Goal: Information Seeking & Learning: Learn about a topic

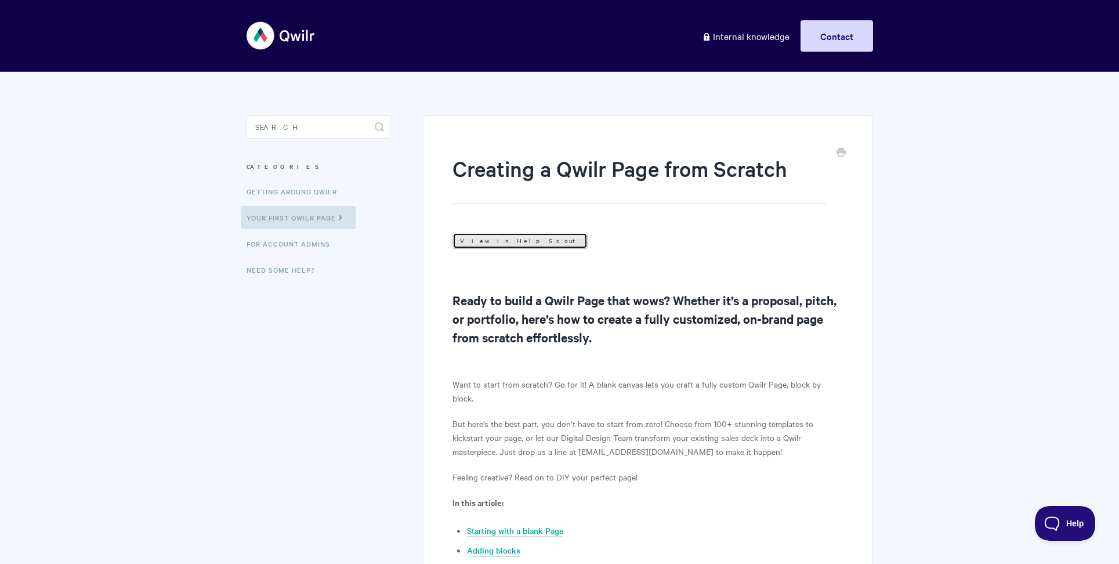
click at [491, 238] on link "View in Help Scout" at bounding box center [520, 241] width 135 height 16
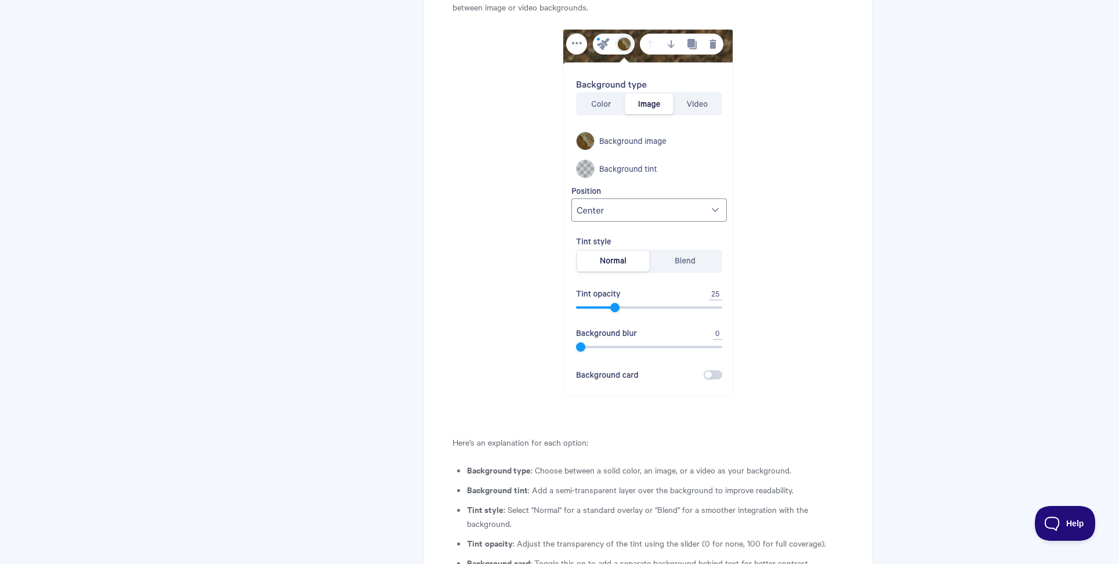
scroll to position [3358, 0]
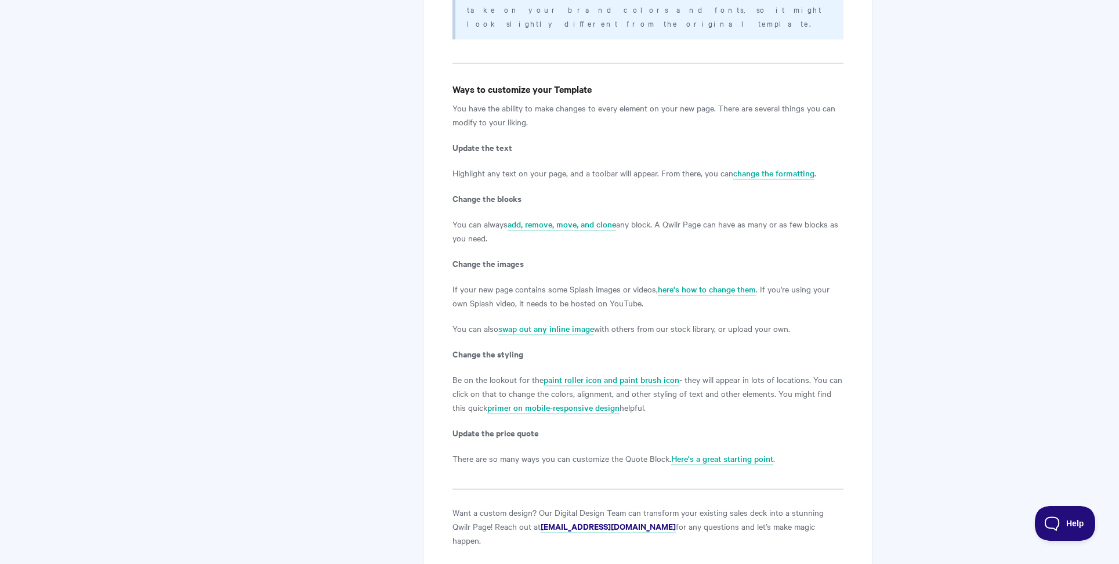
scroll to position [2061, 0]
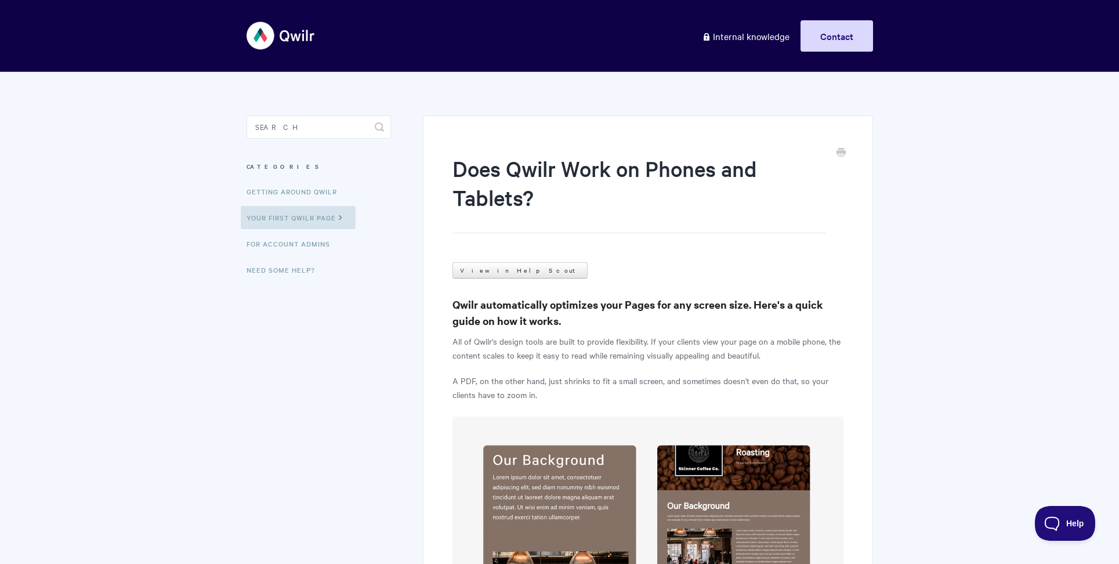
click at [482, 270] on link "View in Help Scout" at bounding box center [520, 270] width 135 height 16
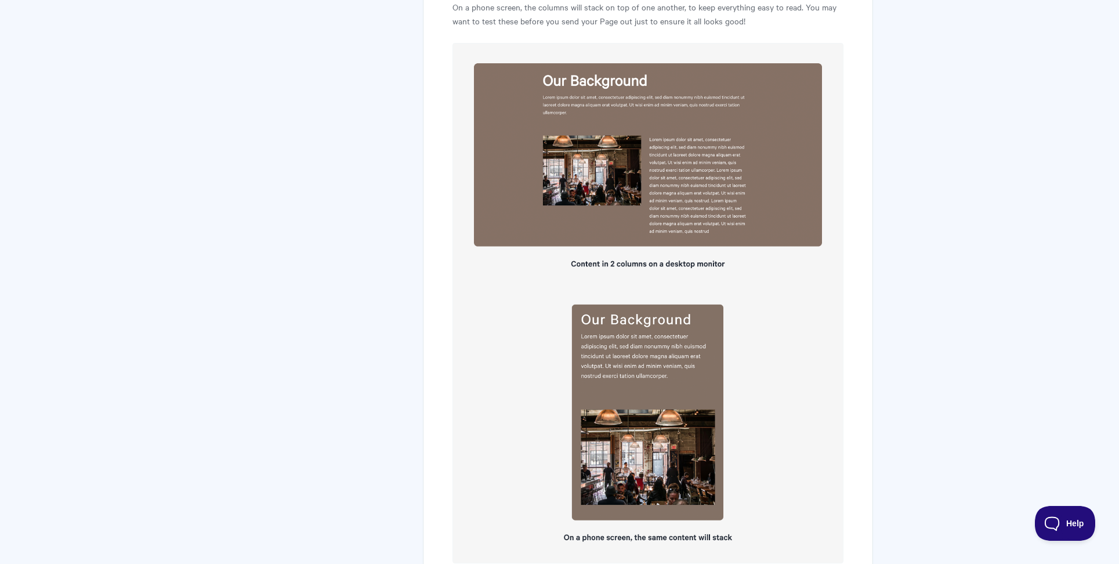
scroll to position [2906, 0]
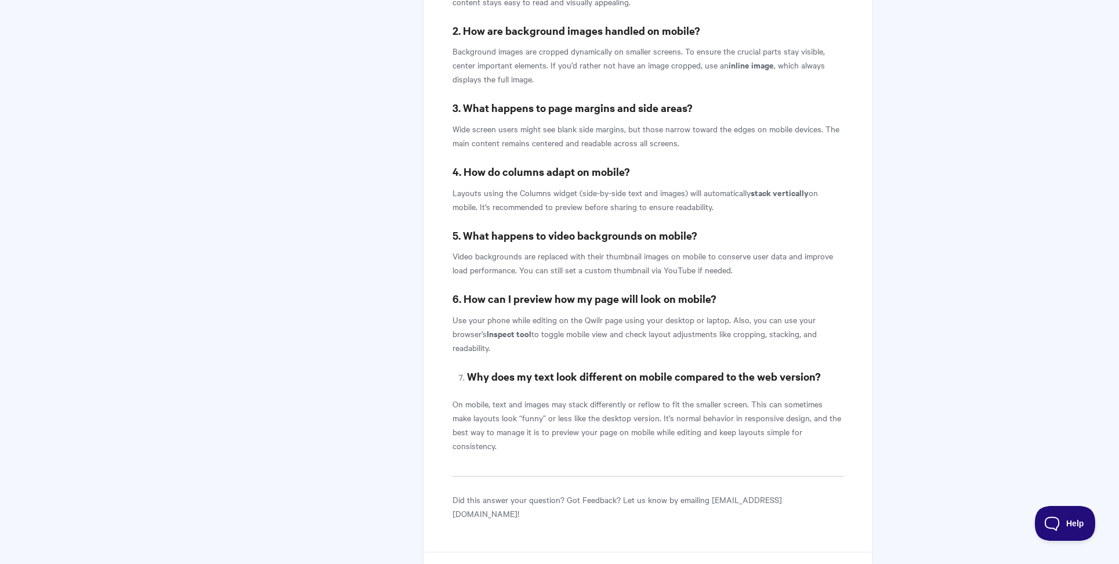
scroll to position [3291, 0]
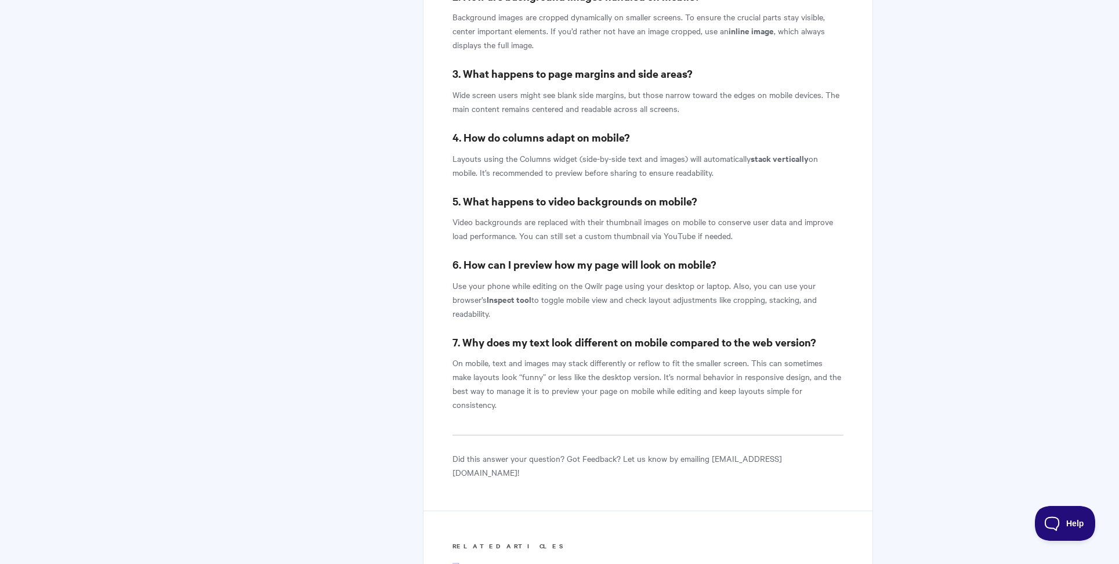
scroll to position [3243, 0]
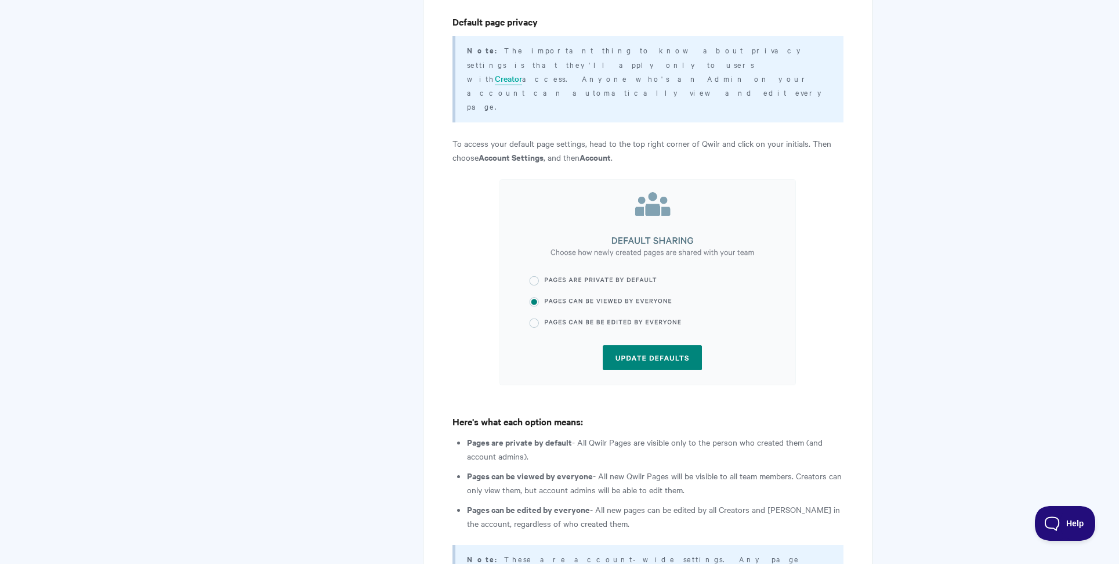
scroll to position [409, 0]
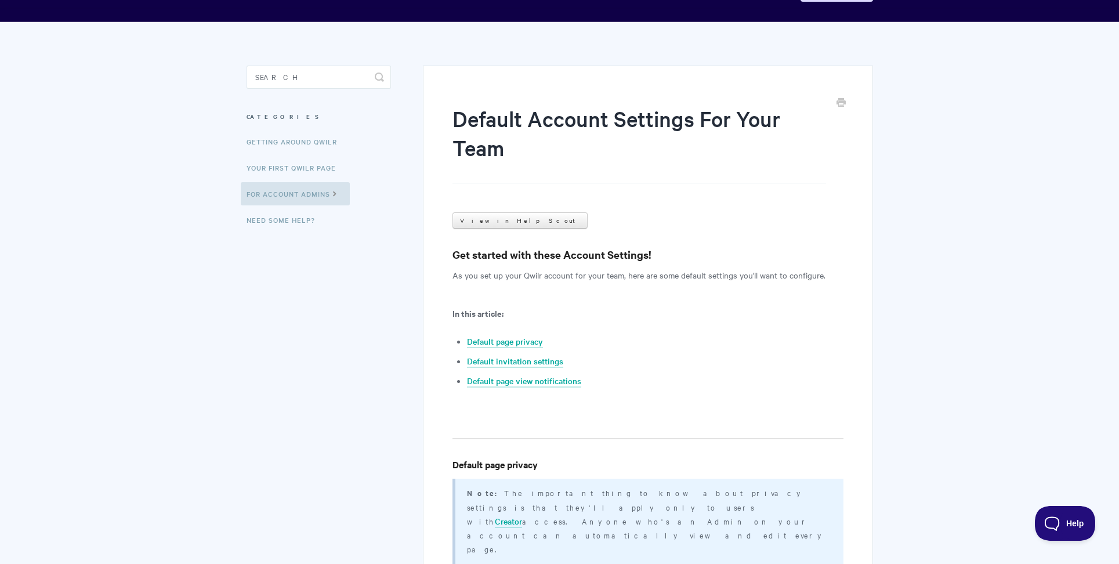
scroll to position [0, 0]
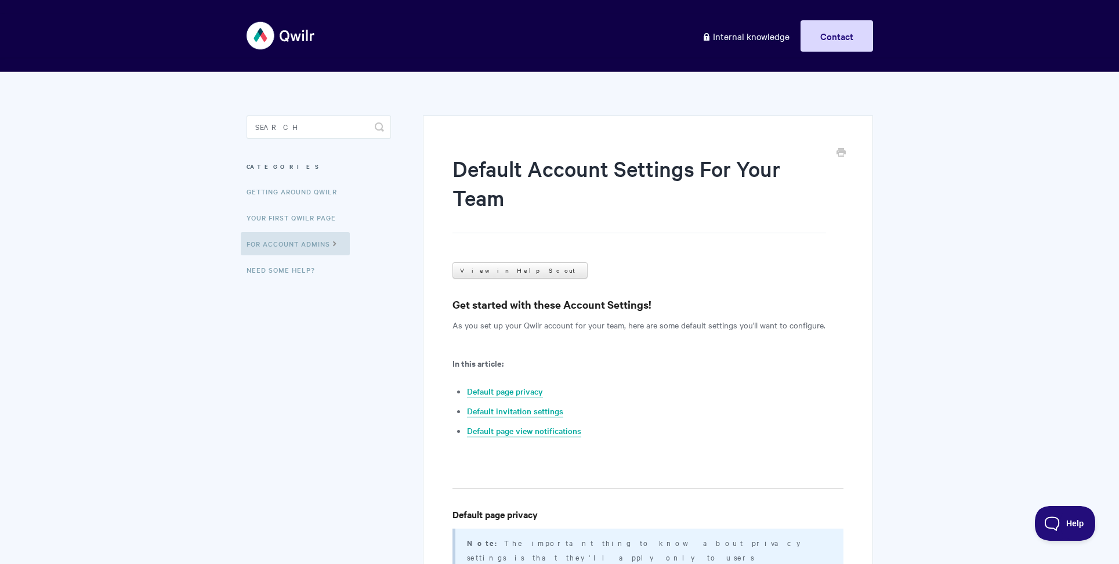
click at [482, 267] on link "View in Help Scout" at bounding box center [520, 270] width 135 height 16
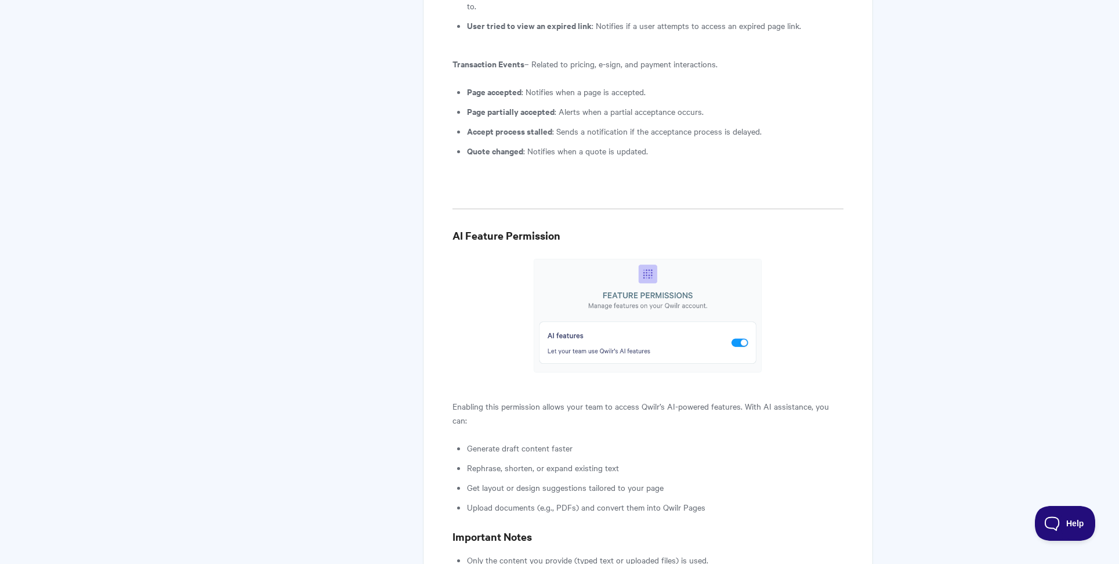
scroll to position [2744, 0]
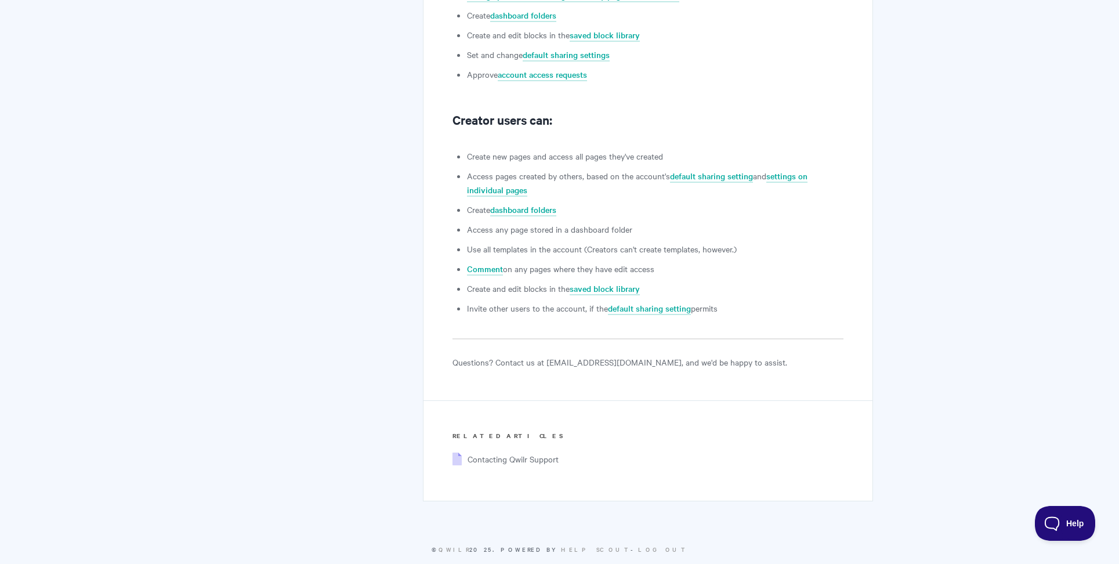
scroll to position [856, 0]
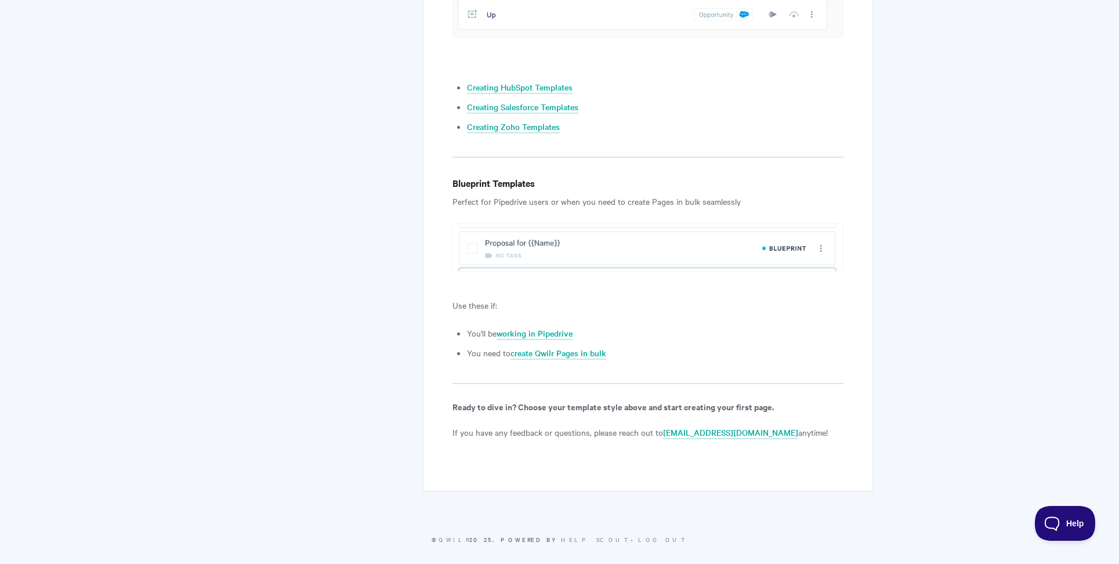
scroll to position [1339, 0]
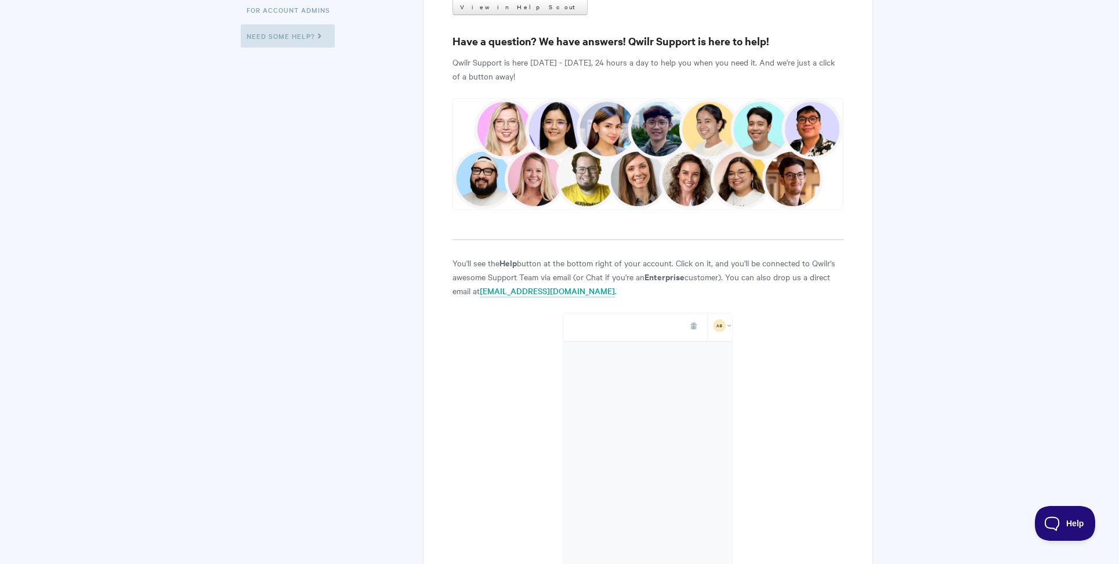
scroll to position [232, 0]
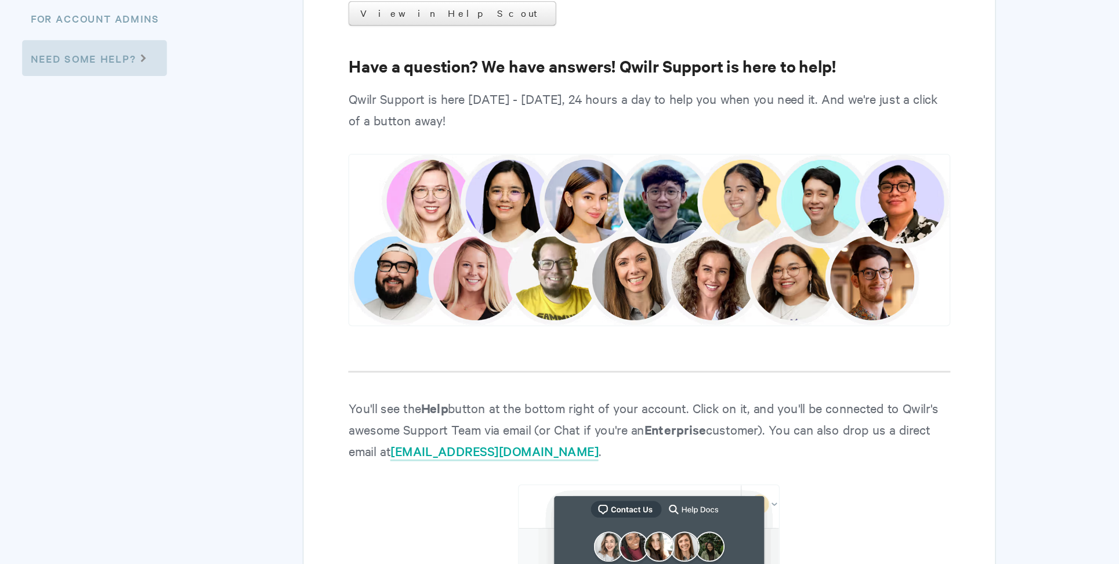
click at [592, 153] on img at bounding box center [648, 156] width 390 height 112
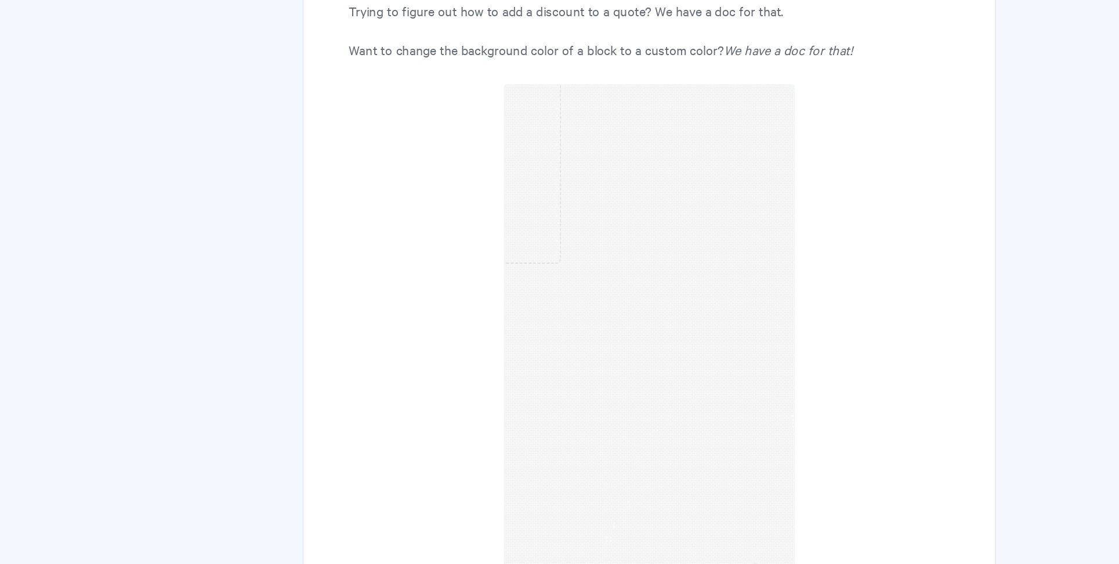
scroll to position [1311, 0]
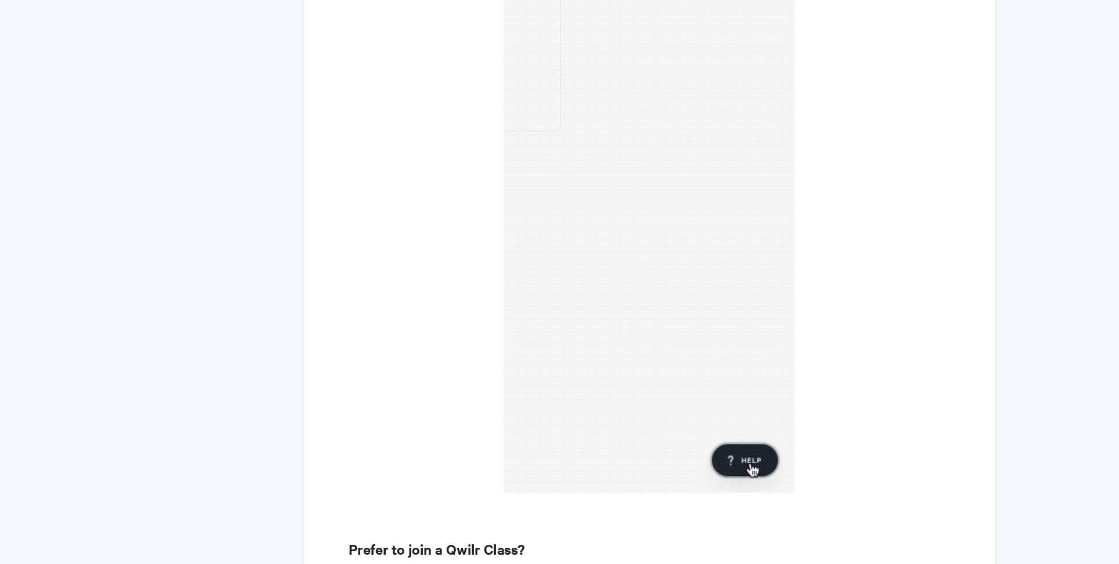
click at [629, 401] on img at bounding box center [648, 343] width 189 height 352
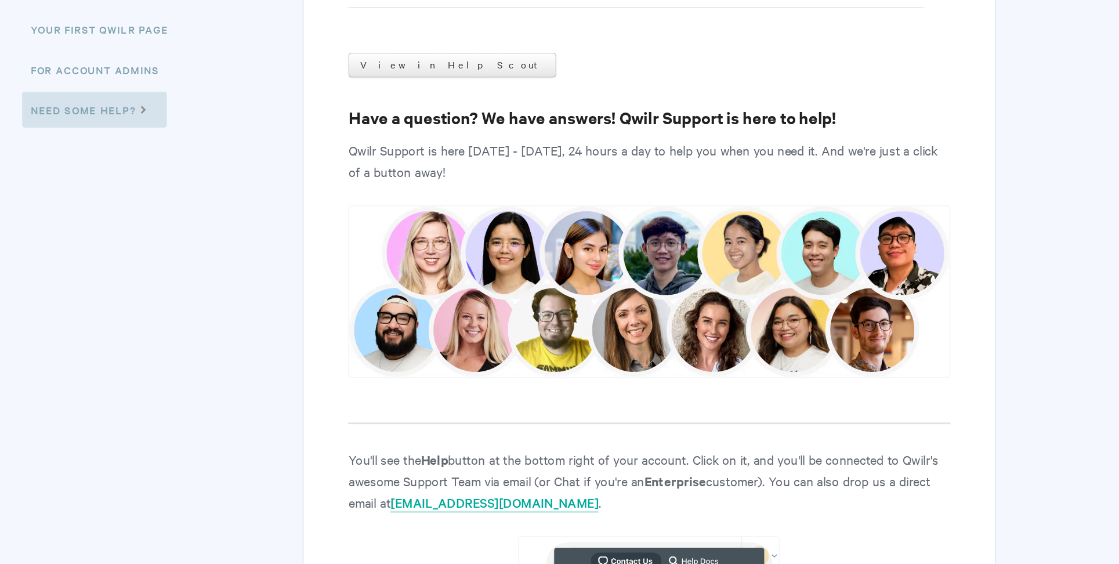
scroll to position [0, 0]
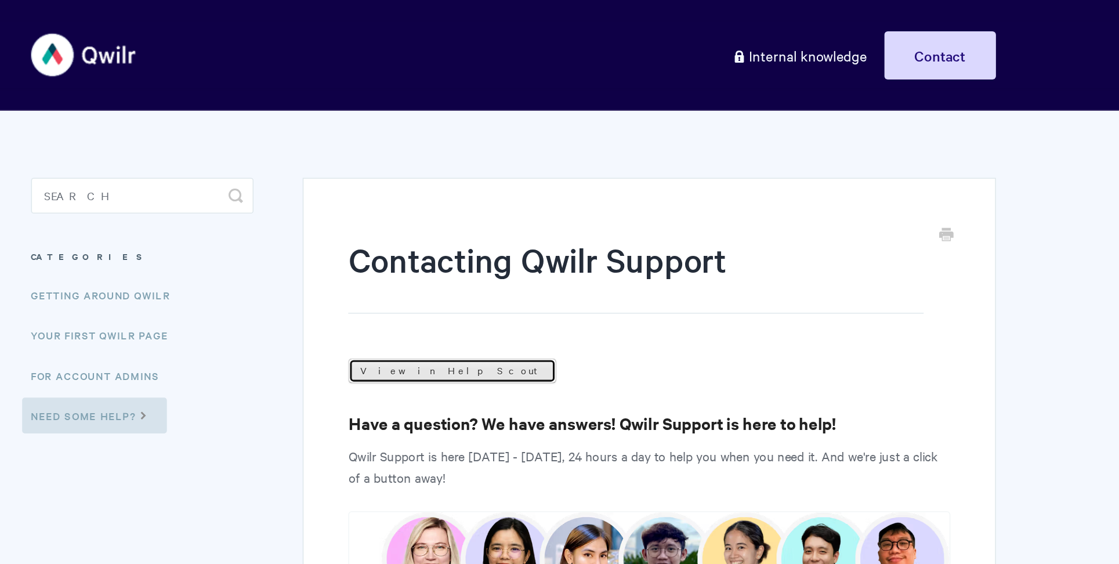
click at [493, 240] on link "View in Help Scout" at bounding box center [520, 241] width 135 height 16
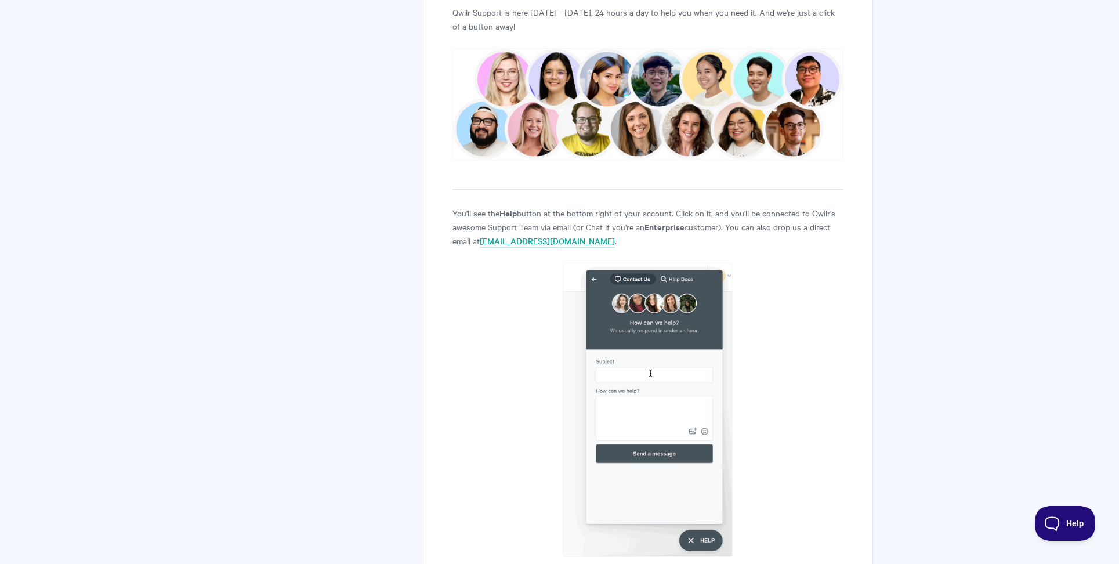
scroll to position [407, 0]
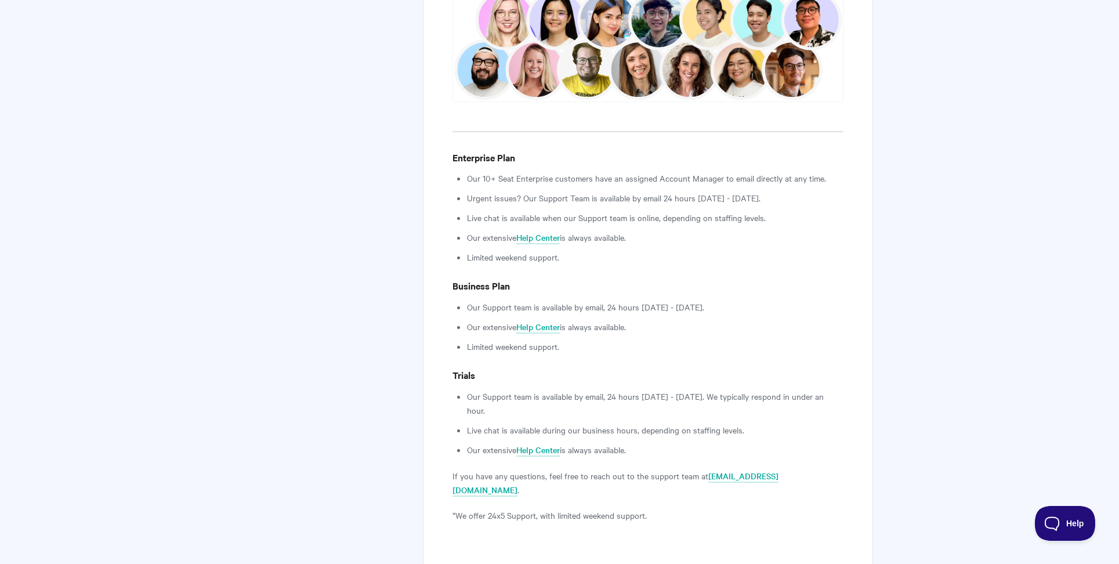
scroll to position [399, 0]
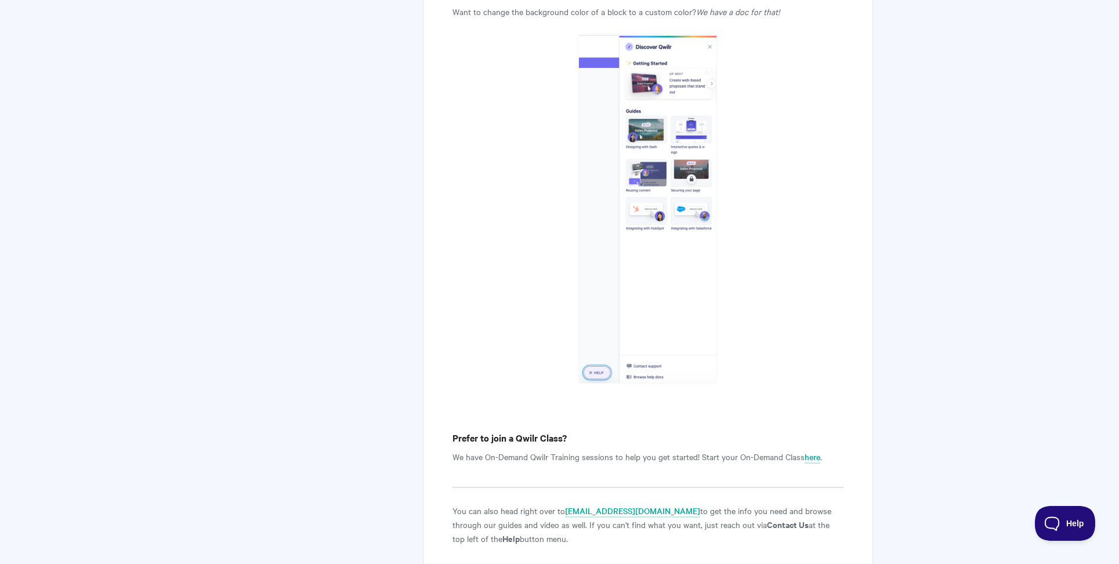
scroll to position [1354, 0]
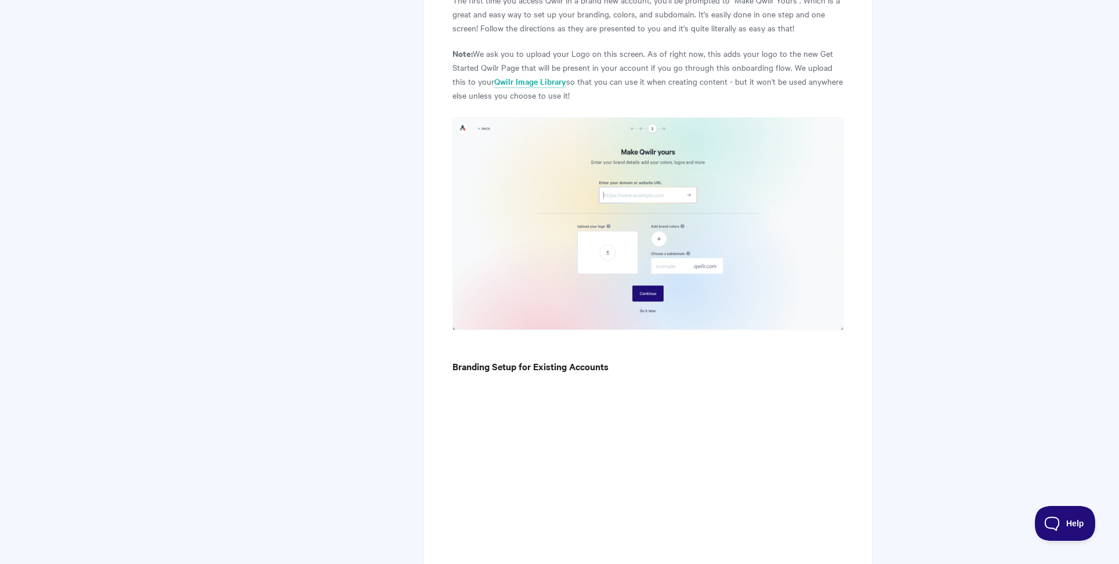
scroll to position [214, 0]
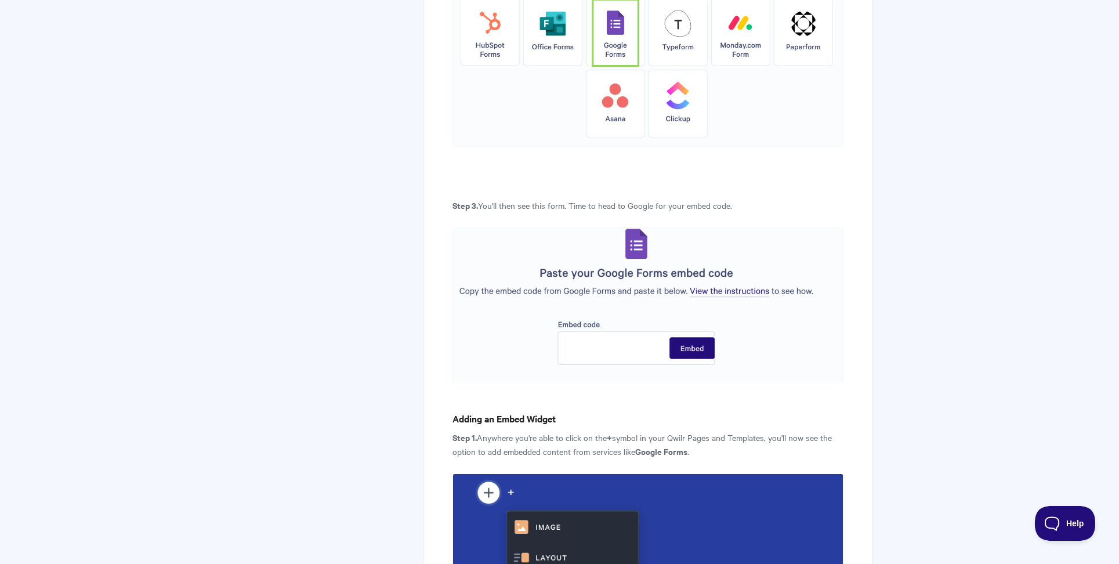
scroll to position [852, 0]
